Goal: Transaction & Acquisition: Purchase product/service

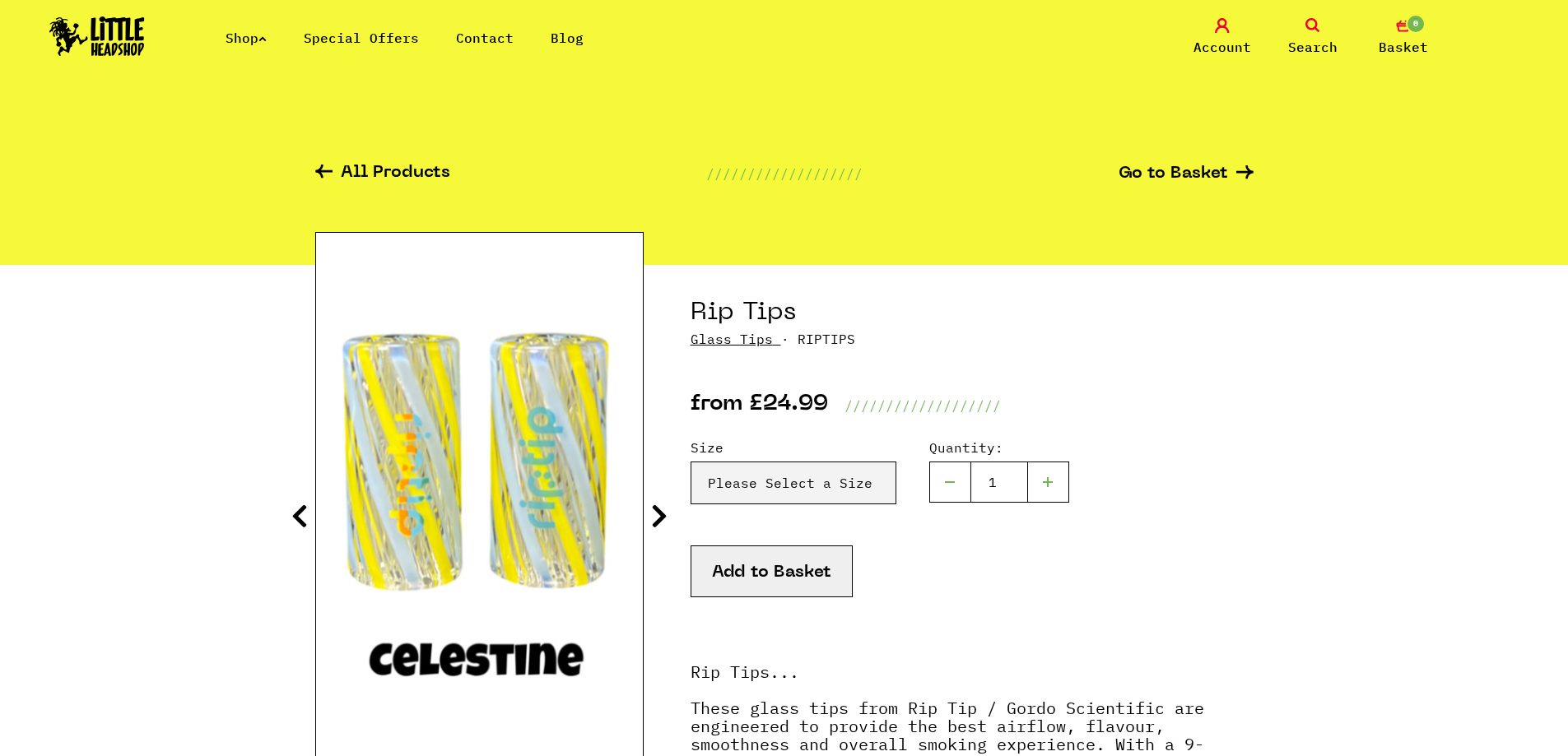
click at [267, 35] on icon at bounding box center [262, 39] width 8 height 7
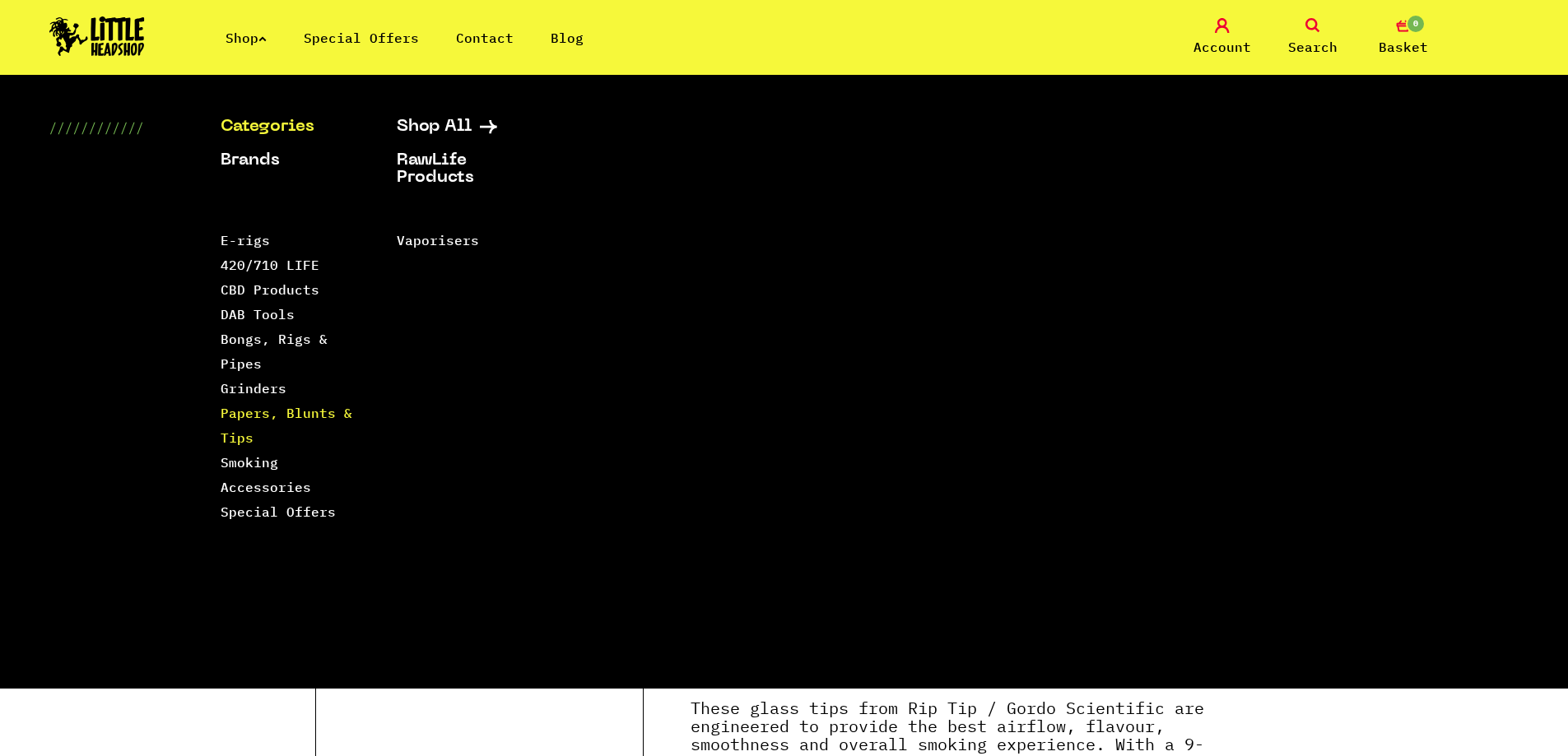
click at [238, 441] on link "Papers, Blunts & Tips" at bounding box center [286, 425] width 132 height 41
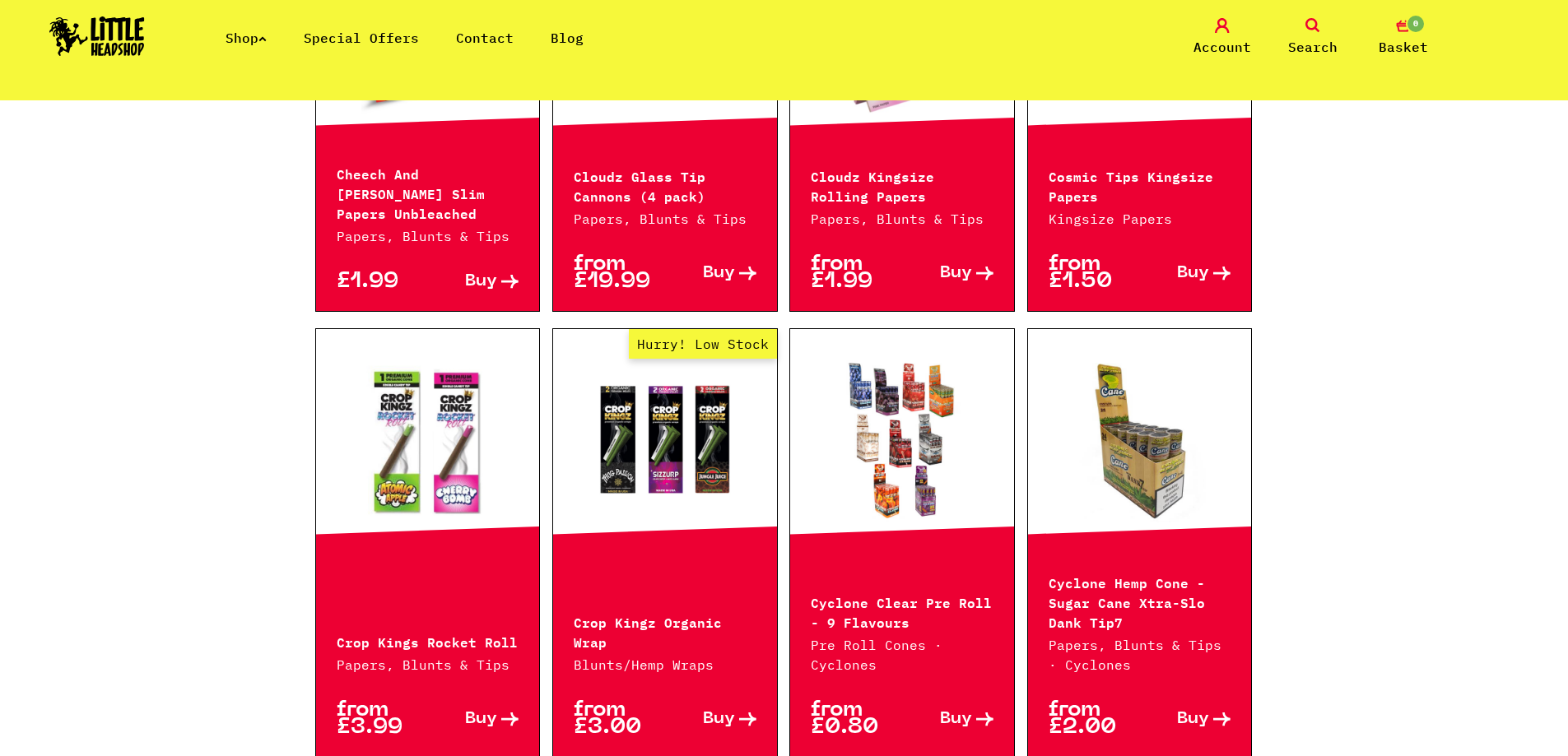
scroll to position [2550, 0]
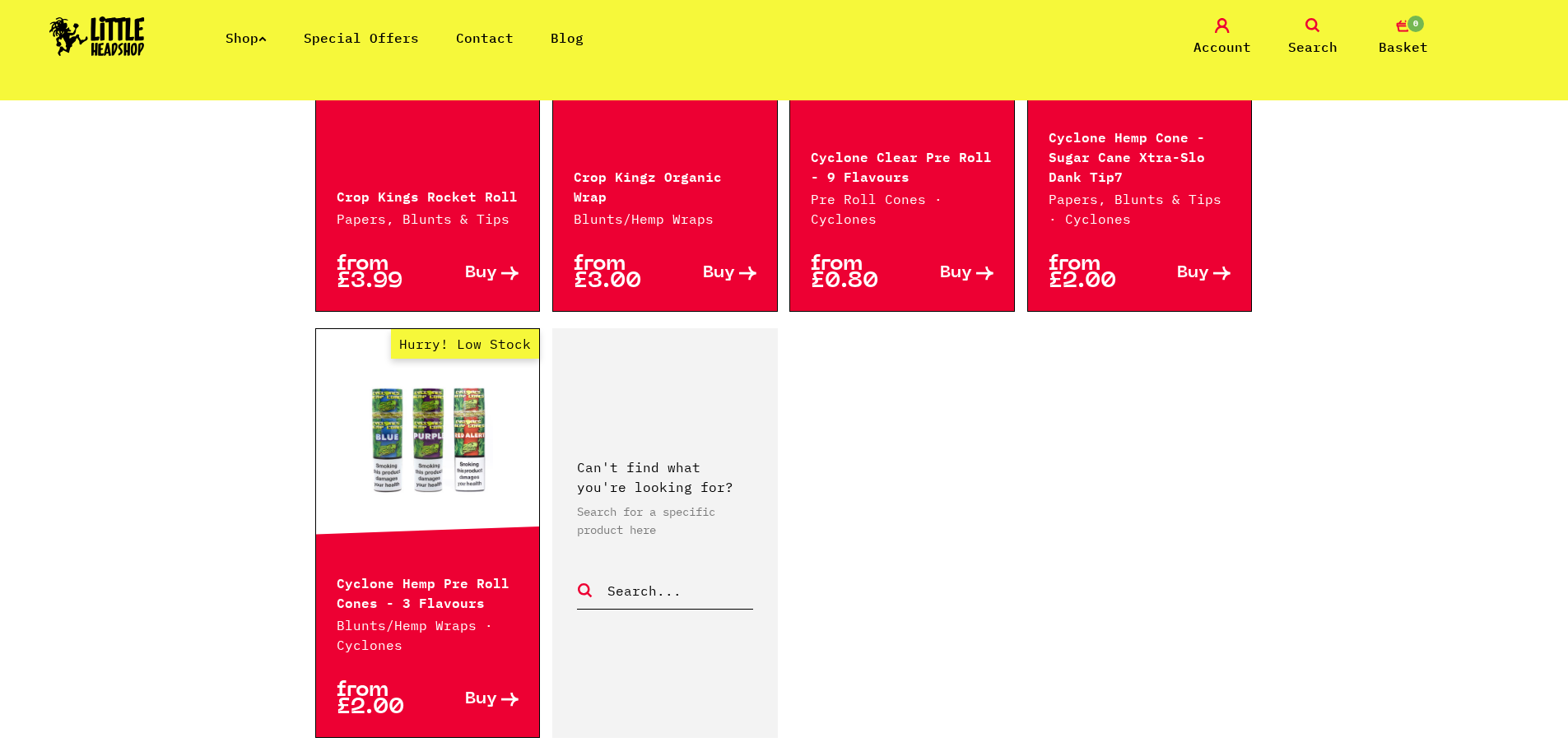
drag, startPoint x: 224, startPoint y: 355, endPoint x: 243, endPoint y: 310, distance: 48.8
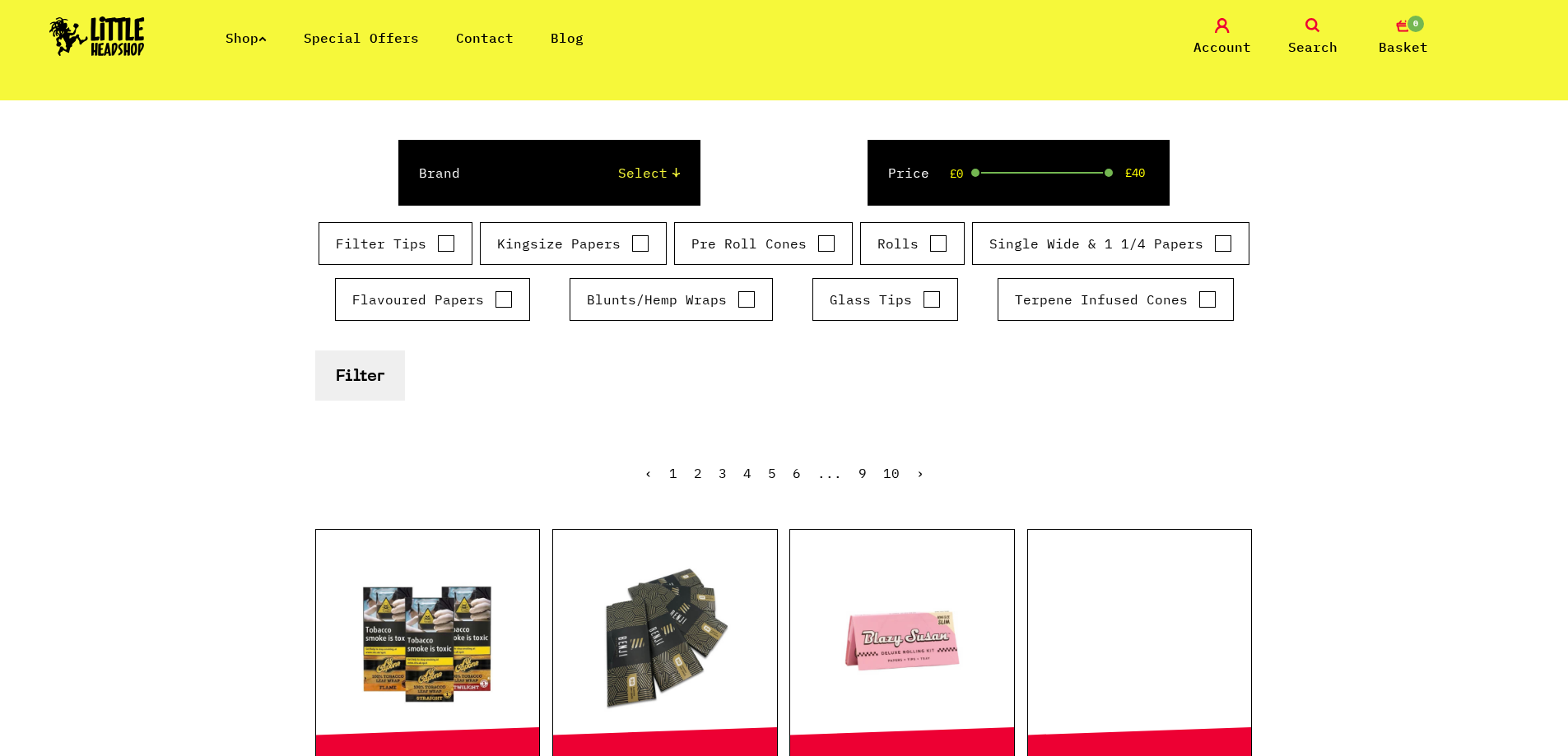
scroll to position [17, 0]
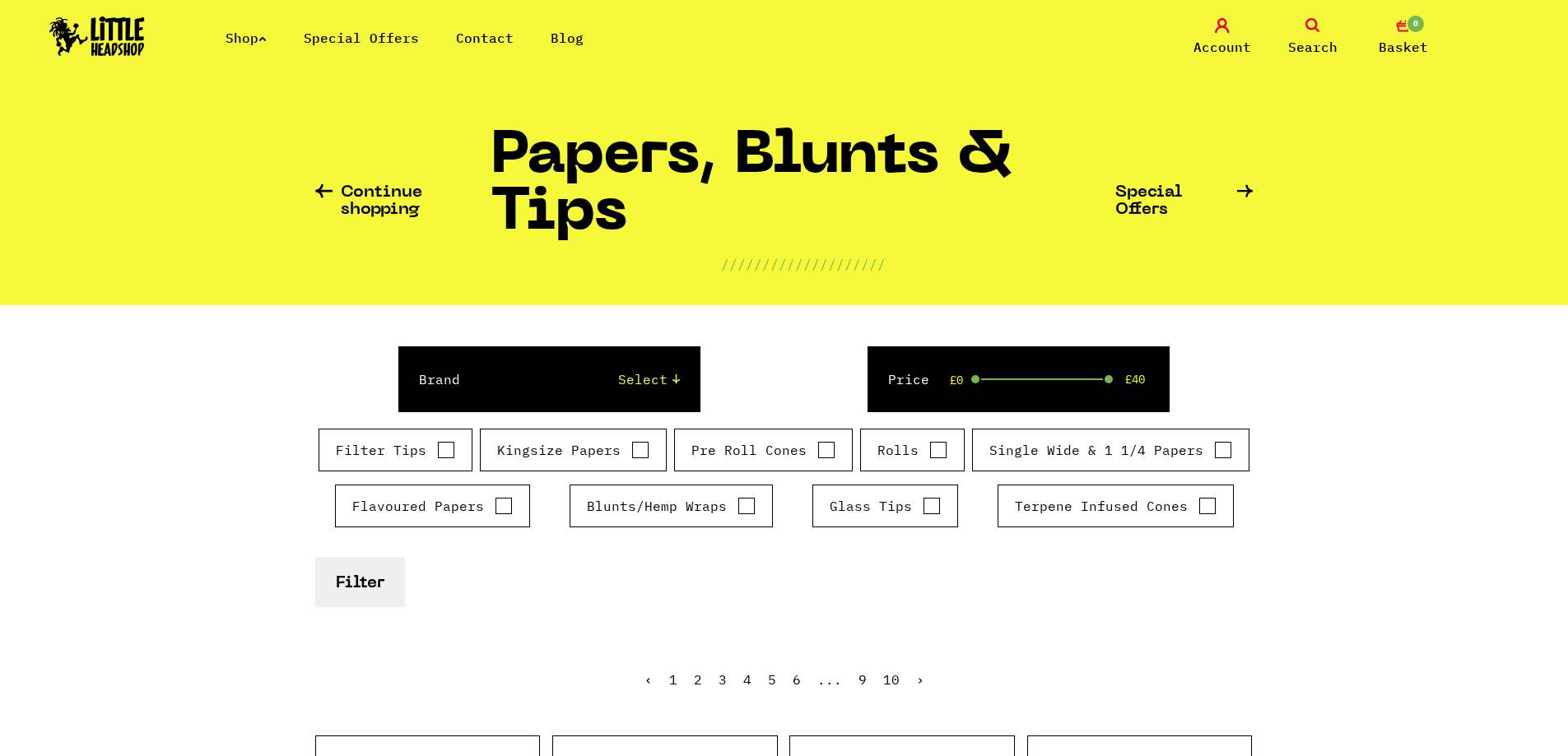
click at [1301, 22] on link "Search" at bounding box center [1313, 38] width 82 height 39
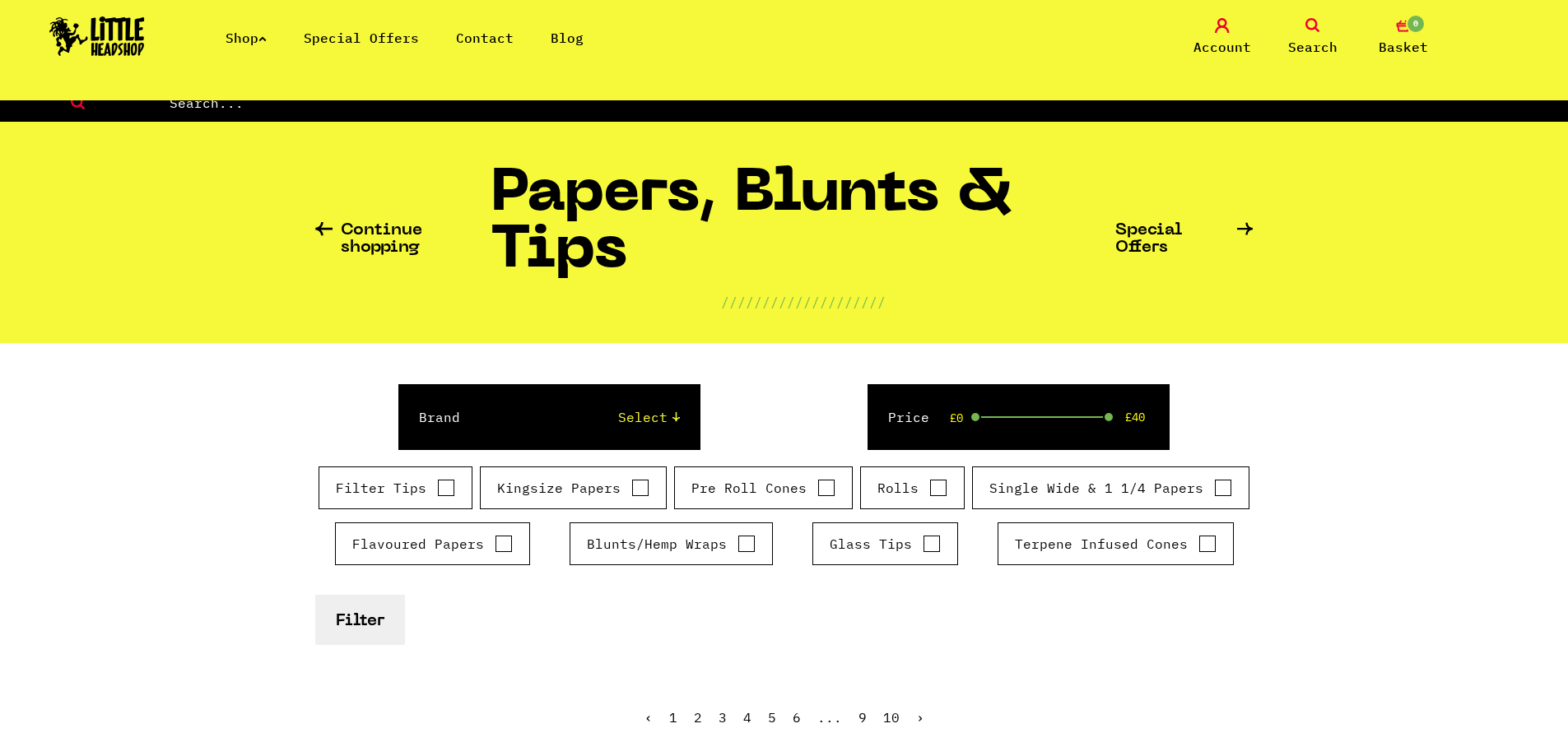
drag, startPoint x: 292, startPoint y: 138, endPoint x: 291, endPoint y: 113, distance: 25.0
click at [291, 135] on section "Continue shopping Papers, Blunts & Tips //////////////////// Special Offers" at bounding box center [784, 232] width 1568 height 221
click at [290, 111] on input "text" at bounding box center [868, 103] width 1400 height 22
type input "glass tip"
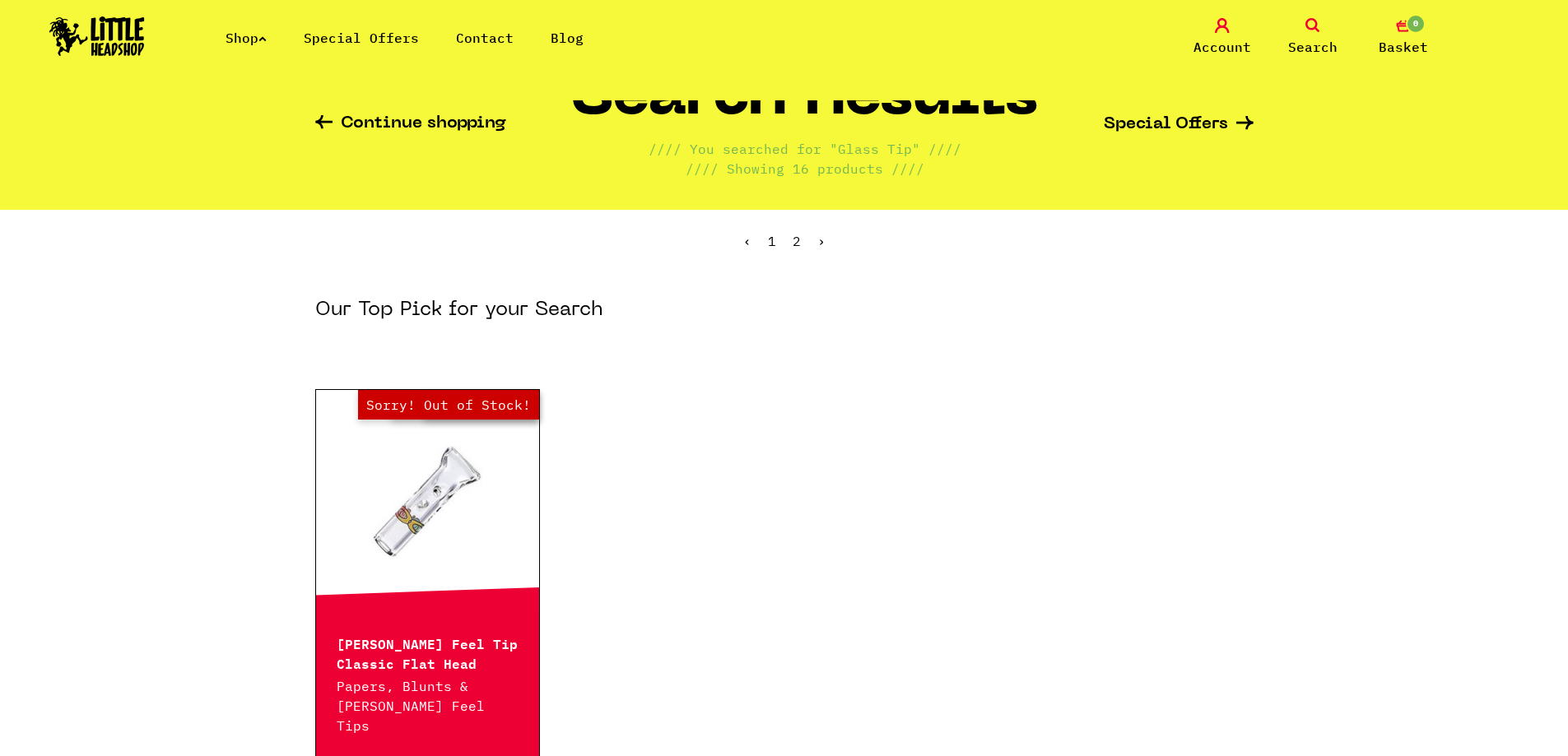
scroll to position [164, 0]
